Goal: Task Accomplishment & Management: Manage account settings

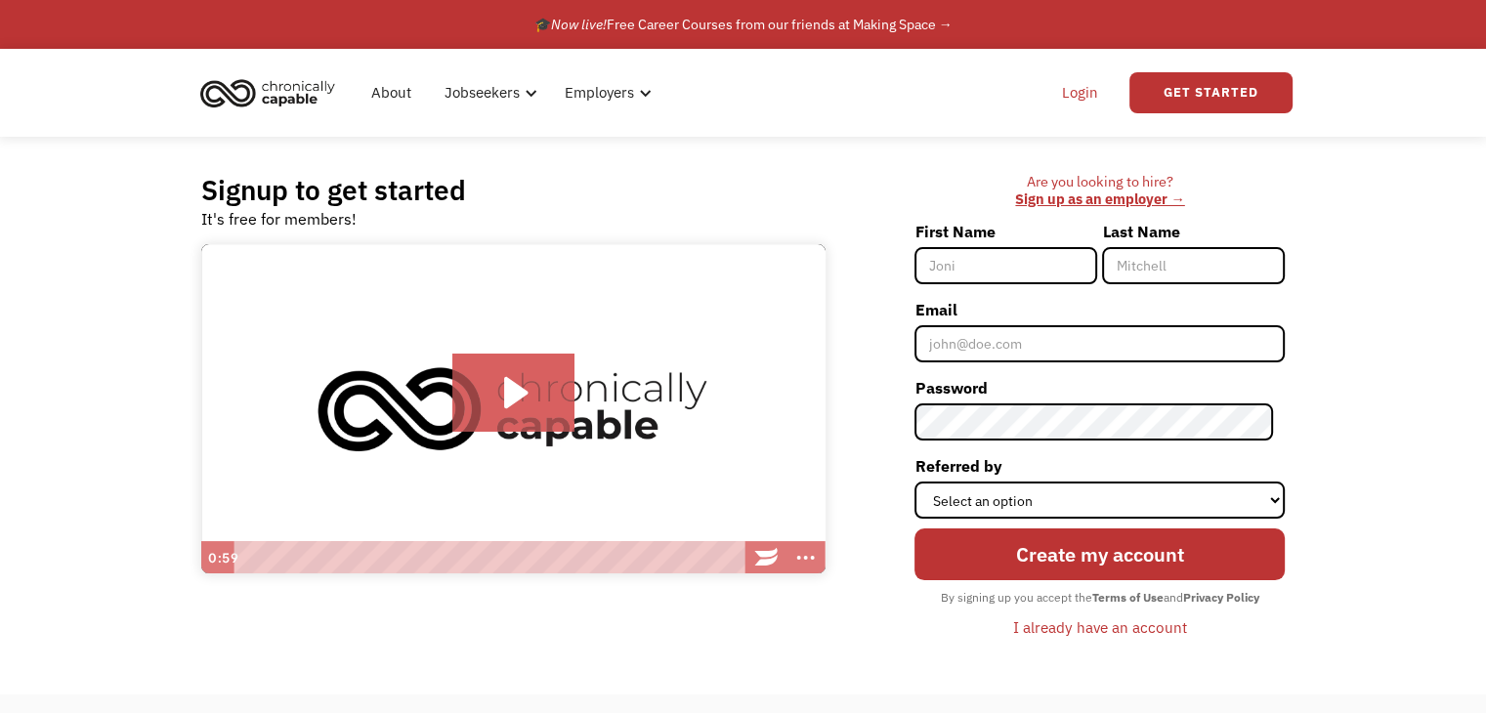
click at [1077, 96] on link "Login" at bounding box center [1080, 93] width 60 height 63
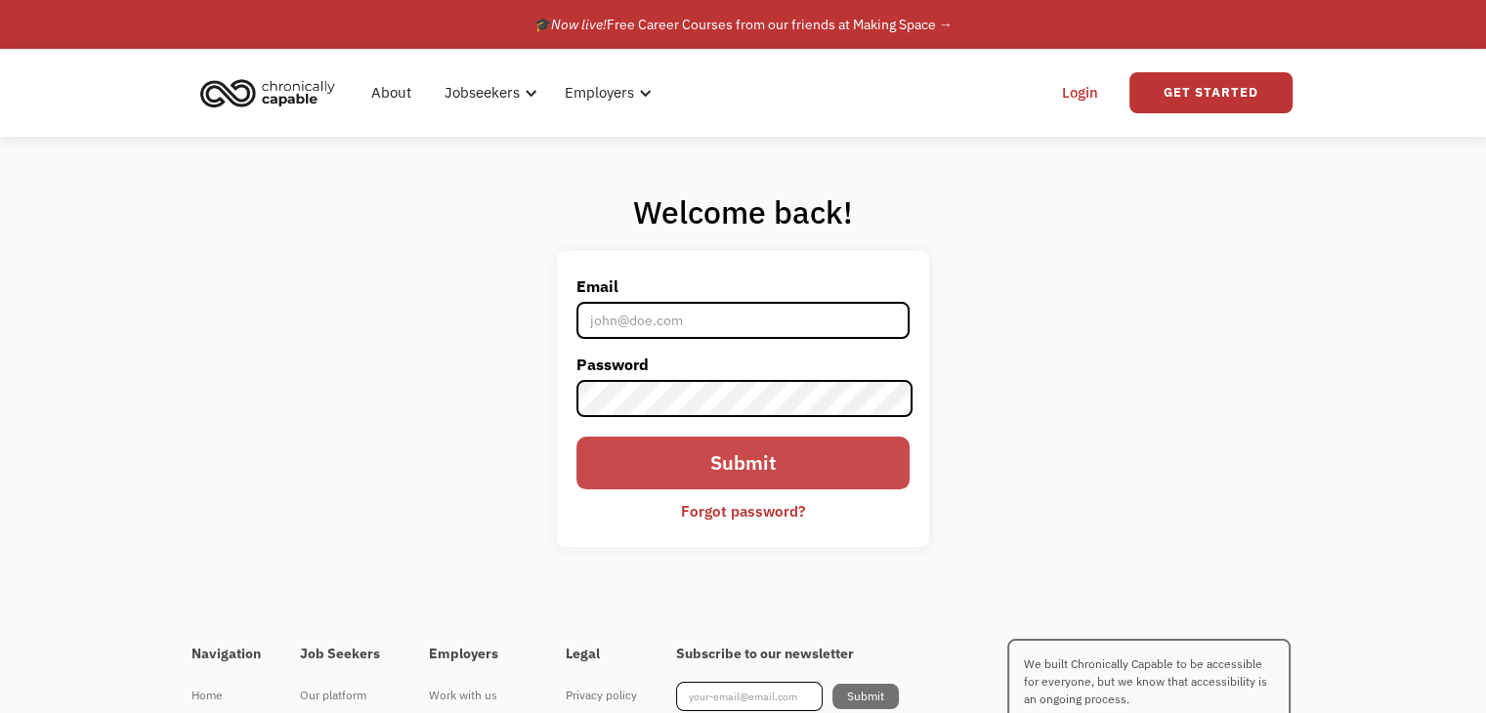
type input "[EMAIL_ADDRESS][DOMAIN_NAME]"
click at [767, 460] on input "Submit" at bounding box center [742, 463] width 332 height 52
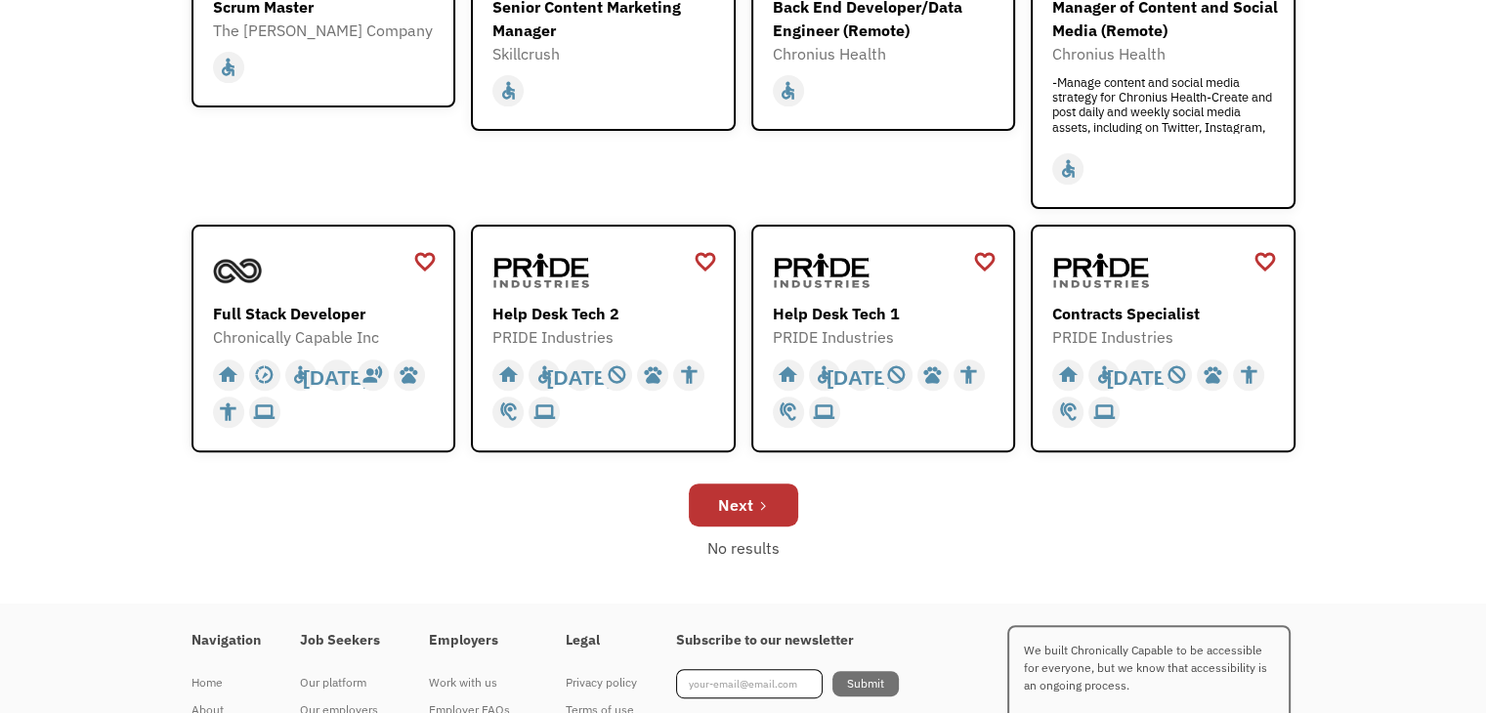
scroll to position [743, 0]
